Goal: Check status: Check status

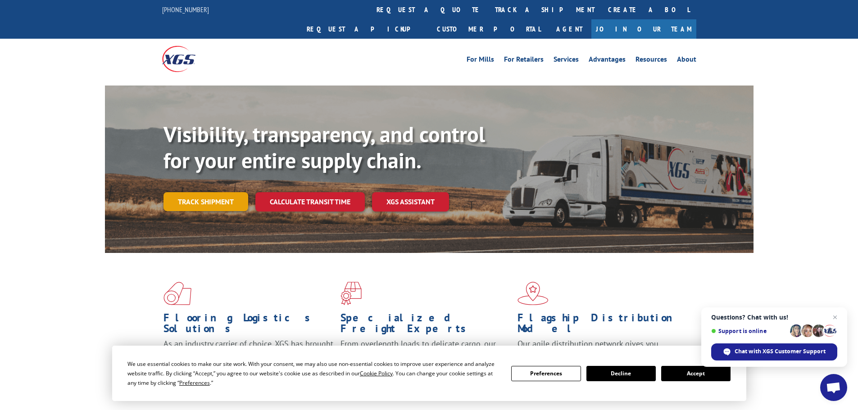
click at [230, 192] on link "Track shipment" at bounding box center [205, 201] width 85 height 19
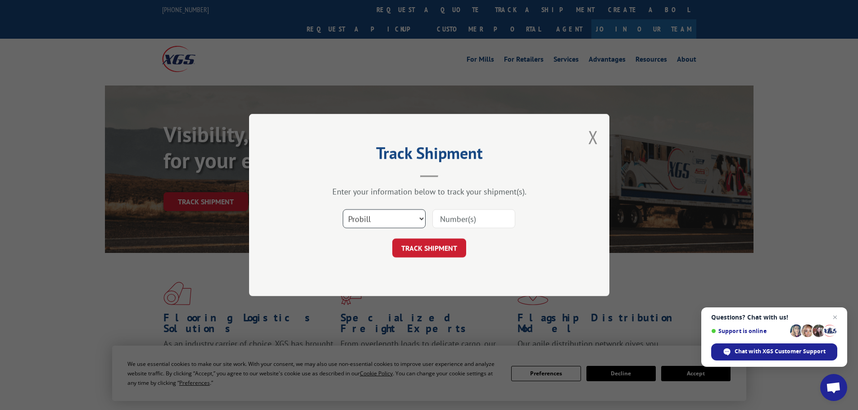
click at [397, 222] on select "Select category... Probill BOL PO" at bounding box center [384, 218] width 83 height 19
select select "po"
click at [343, 209] on select "Select category... Probill BOL PO" at bounding box center [384, 218] width 83 height 19
click at [454, 219] on input at bounding box center [473, 218] width 83 height 19
paste input "15339868"
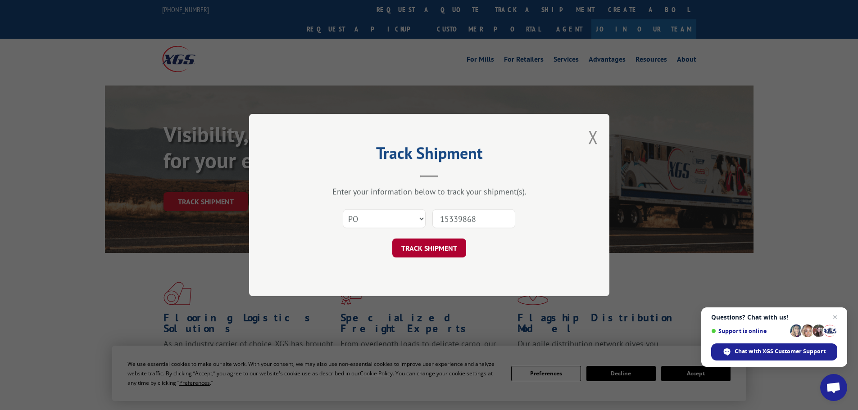
type input "15339868"
click at [416, 243] on button "TRACK SHIPMENT" at bounding box center [429, 248] width 74 height 19
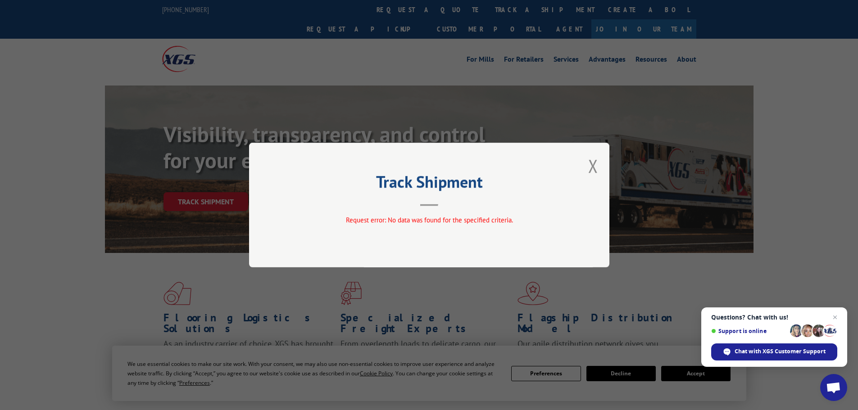
click at [598, 163] on div "Track Shipment Request error: No data was found for the specified criteria." at bounding box center [429, 205] width 360 height 125
click at [593, 169] on button "Close modal" at bounding box center [593, 166] width 10 height 24
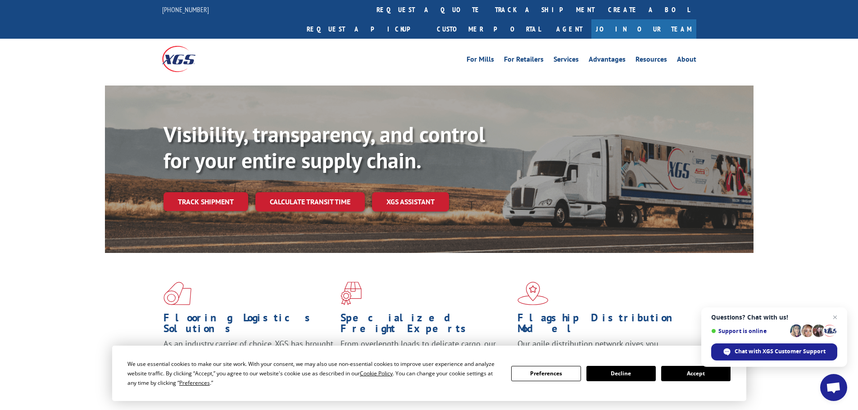
click at [221, 192] on link "Track shipment" at bounding box center [205, 201] width 85 height 19
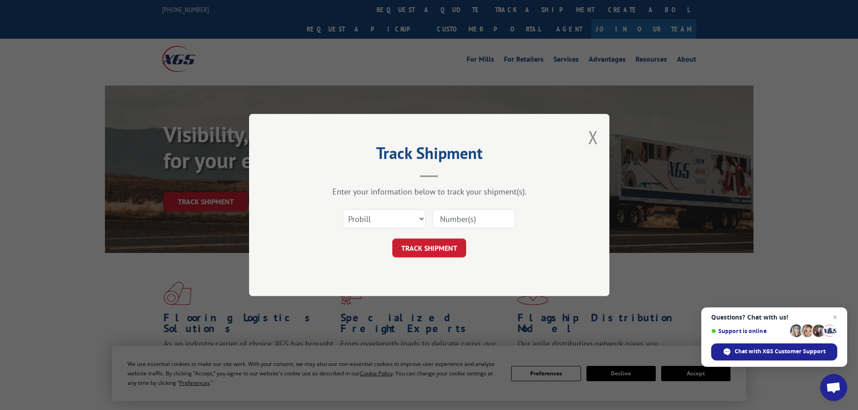
click at [450, 219] on input at bounding box center [473, 218] width 83 height 19
paste input "15339868"
type input "15339868"
click at [443, 249] on button "TRACK SHIPMENT" at bounding box center [429, 248] width 74 height 19
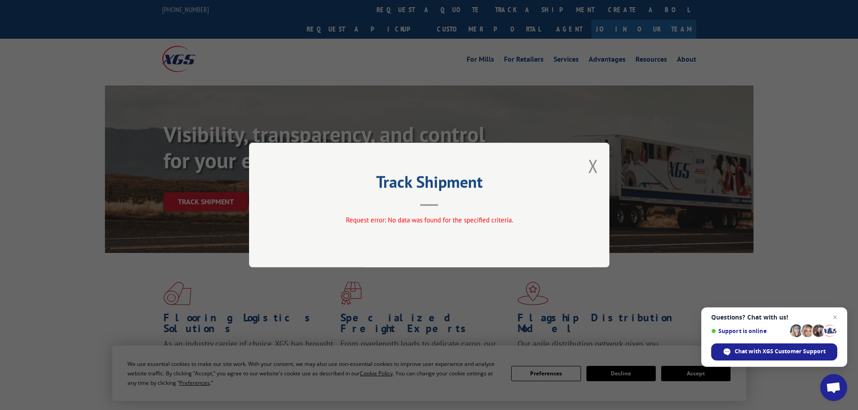
drag, startPoint x: 589, startPoint y: 171, endPoint x: 510, endPoint y: 183, distance: 80.7
click at [584, 172] on div "Track Shipment Request error: No data was found for the specified criteria." at bounding box center [429, 205] width 360 height 125
click at [594, 171] on button "Close modal" at bounding box center [593, 166] width 10 height 24
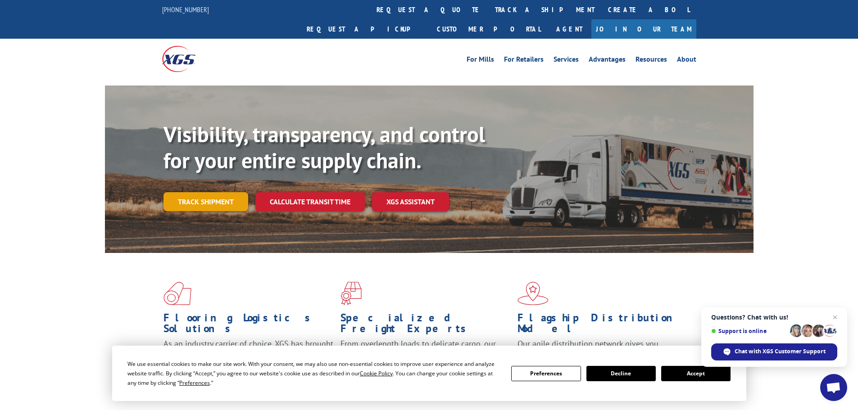
click at [205, 192] on link "Track shipment" at bounding box center [205, 201] width 85 height 19
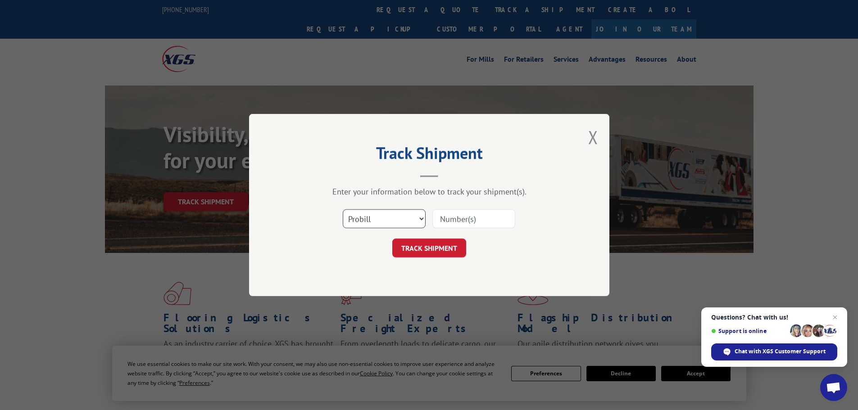
click at [402, 220] on select "Select category... Probill BOL PO" at bounding box center [384, 218] width 83 height 19
select select "bol"
click at [343, 209] on select "Select category... Probill BOL PO" at bounding box center [384, 218] width 83 height 19
click at [467, 222] on input at bounding box center [473, 218] width 83 height 19
paste input "15339868"
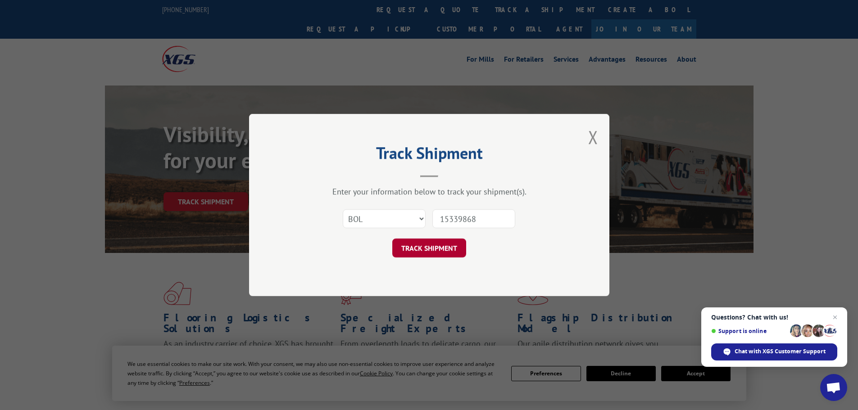
type input "15339868"
click at [427, 248] on button "TRACK SHIPMENT" at bounding box center [429, 248] width 74 height 19
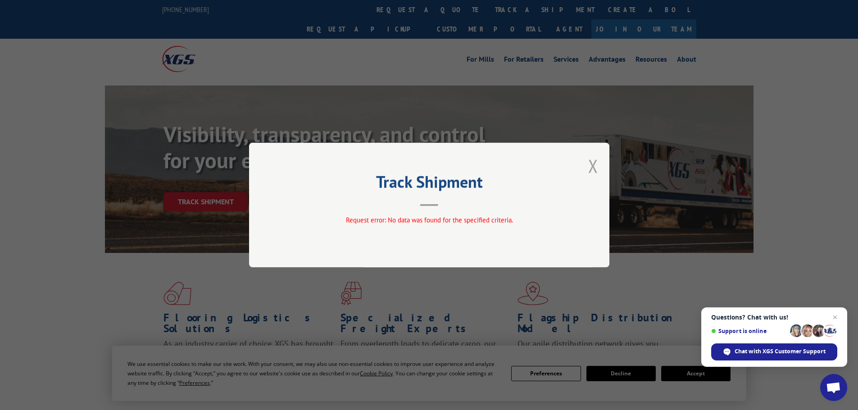
click at [596, 167] on button "Close modal" at bounding box center [593, 166] width 10 height 24
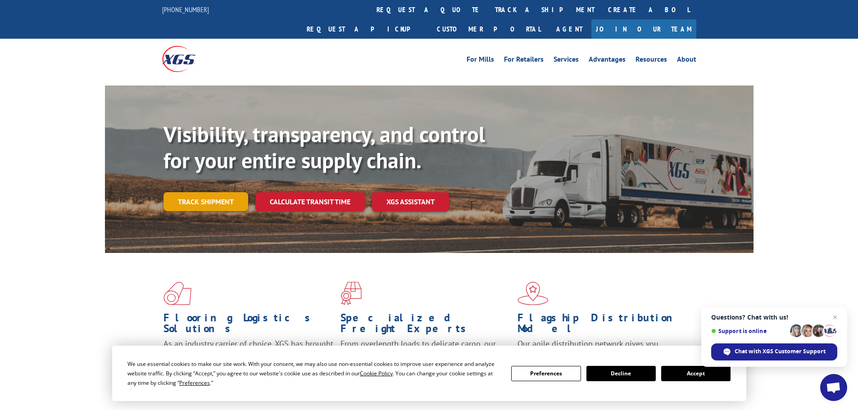
click at [231, 192] on link "Track shipment" at bounding box center [205, 201] width 85 height 19
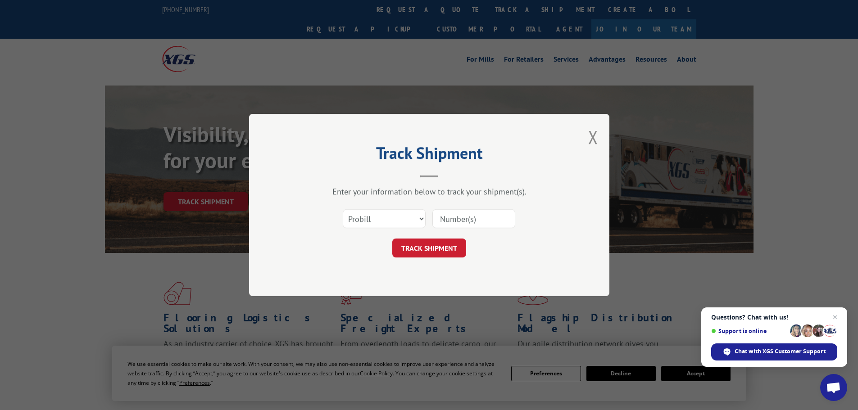
paste input "15339868"
type input "15339868"
click at [446, 244] on button "TRACK SHIPMENT" at bounding box center [429, 248] width 74 height 19
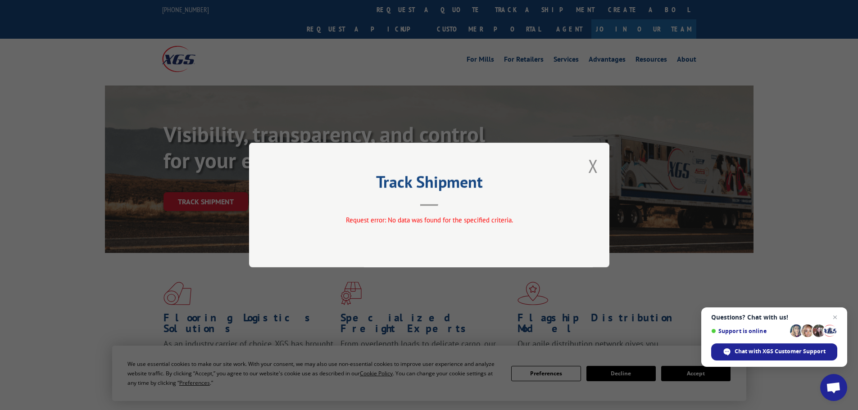
drag, startPoint x: 593, startPoint y: 166, endPoint x: 559, endPoint y: 228, distance: 70.5
click at [593, 167] on button "Close modal" at bounding box center [593, 166] width 10 height 24
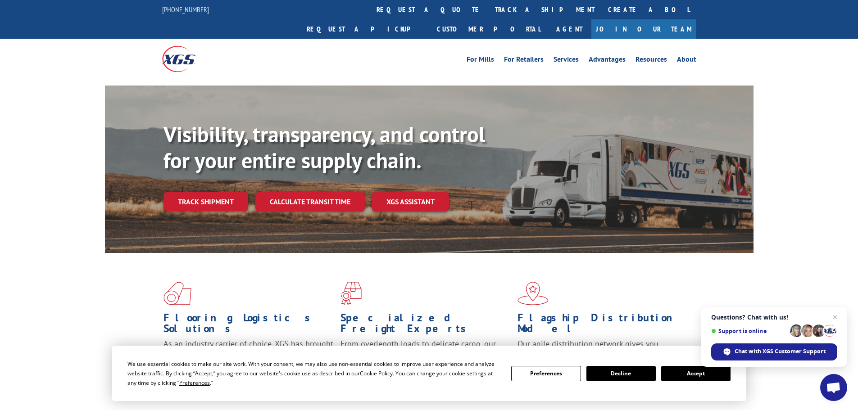
drag, startPoint x: 233, startPoint y: 188, endPoint x: 235, endPoint y: 209, distance: 21.3
click at [232, 192] on link "Track shipment" at bounding box center [205, 201] width 85 height 19
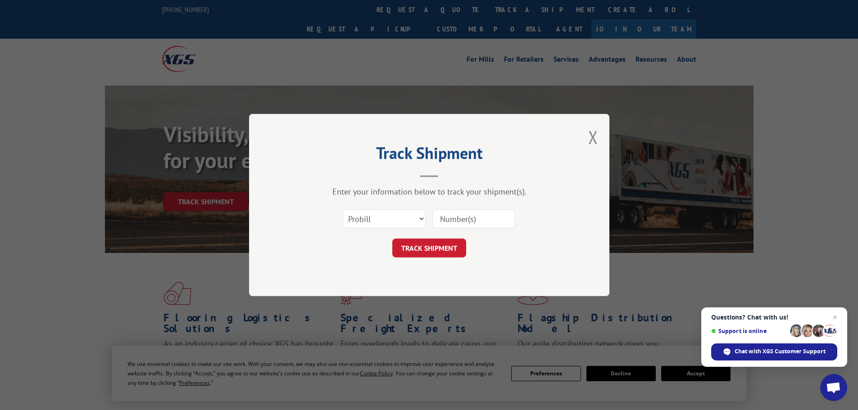
paste input "04512927"
type input "04512927"
click at [444, 245] on button "TRACK SHIPMENT" at bounding box center [429, 248] width 74 height 19
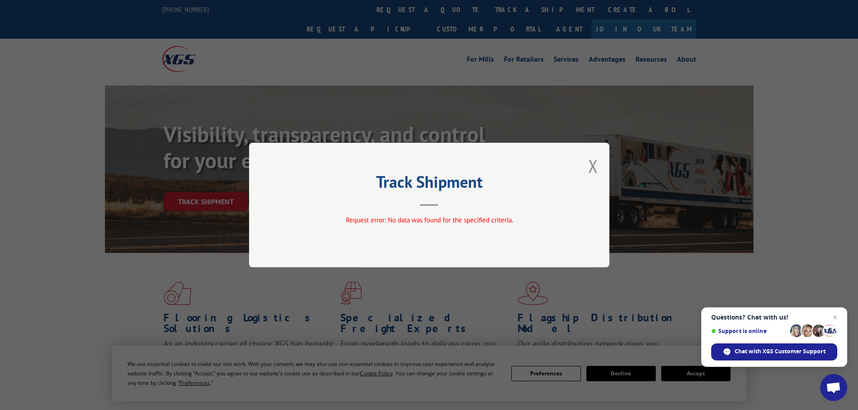
click at [586, 168] on div "Track Shipment Request error: No data was found for the specified criteria." at bounding box center [429, 205] width 360 height 125
click at [591, 167] on button "Close modal" at bounding box center [593, 166] width 10 height 24
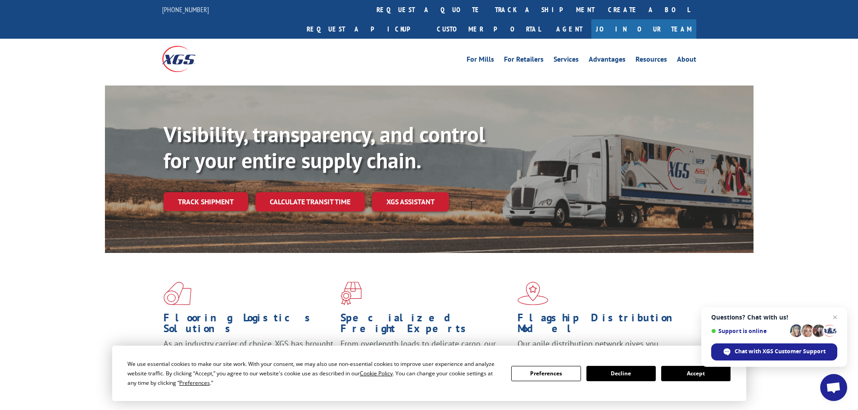
drag, startPoint x: 230, startPoint y: 186, endPoint x: 234, endPoint y: 197, distance: 12.0
click at [229, 192] on link "Track shipment" at bounding box center [205, 201] width 85 height 19
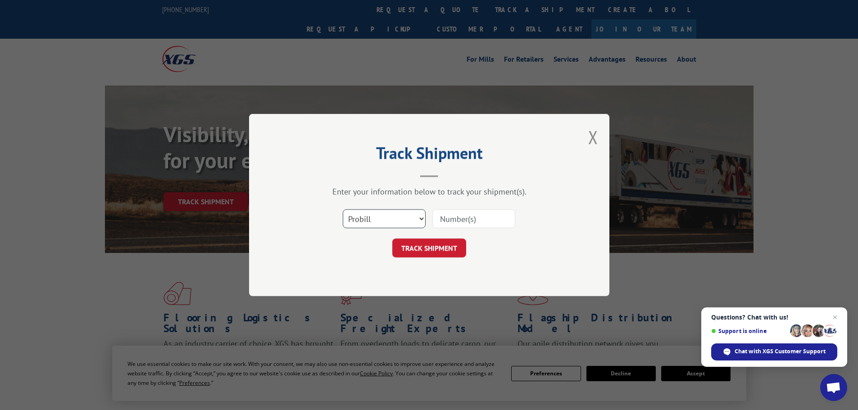
drag, startPoint x: 349, startPoint y: 222, endPoint x: 352, endPoint y: 228, distance: 6.3
click at [350, 223] on select "Select category... Probill BOL PO" at bounding box center [384, 218] width 83 height 19
select select "po"
click at [343, 209] on select "Select category... Probill BOL PO" at bounding box center [384, 218] width 83 height 19
click at [442, 220] on input at bounding box center [473, 218] width 83 height 19
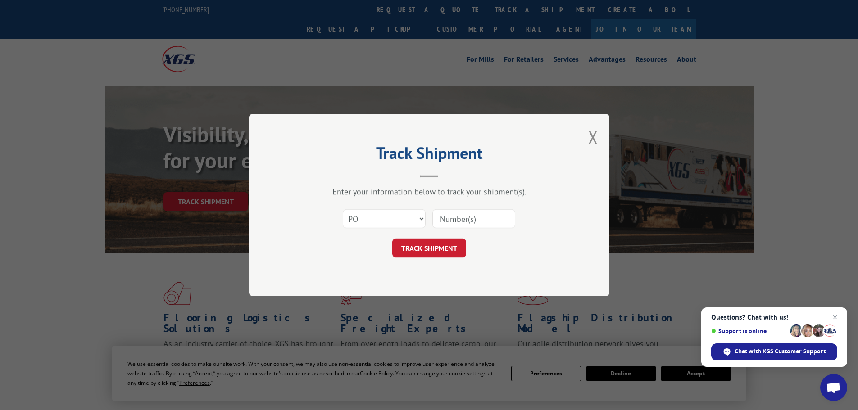
paste input "04512927"
type input "04512927"
click at [440, 250] on button "TRACK SHIPMENT" at bounding box center [429, 248] width 74 height 19
